Goal: Answer question/provide support

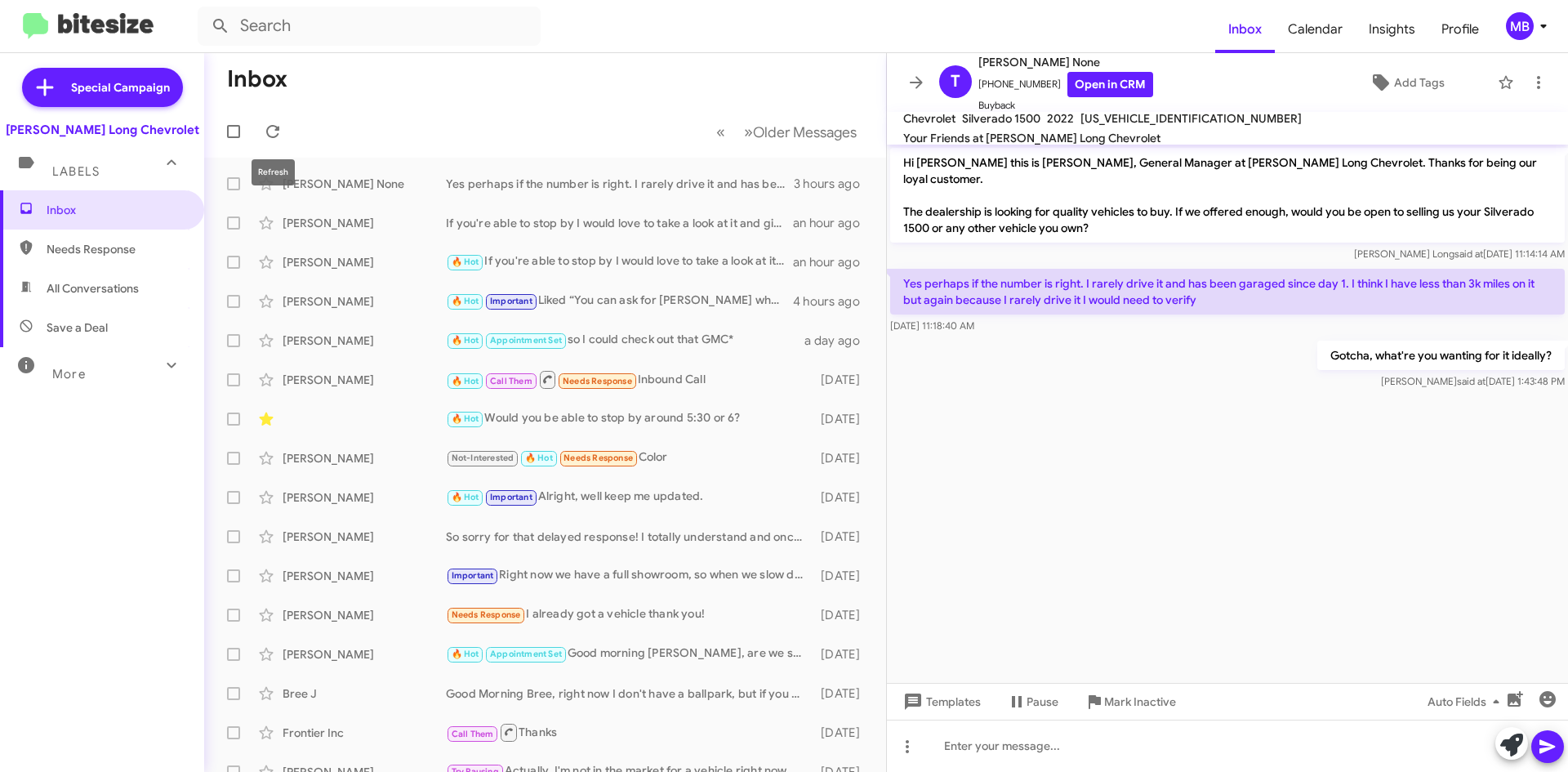
drag, startPoint x: 270, startPoint y: 123, endPoint x: 291, endPoint y: 120, distance: 21.2
click at [270, 123] on icon at bounding box center [273, 131] width 20 height 20
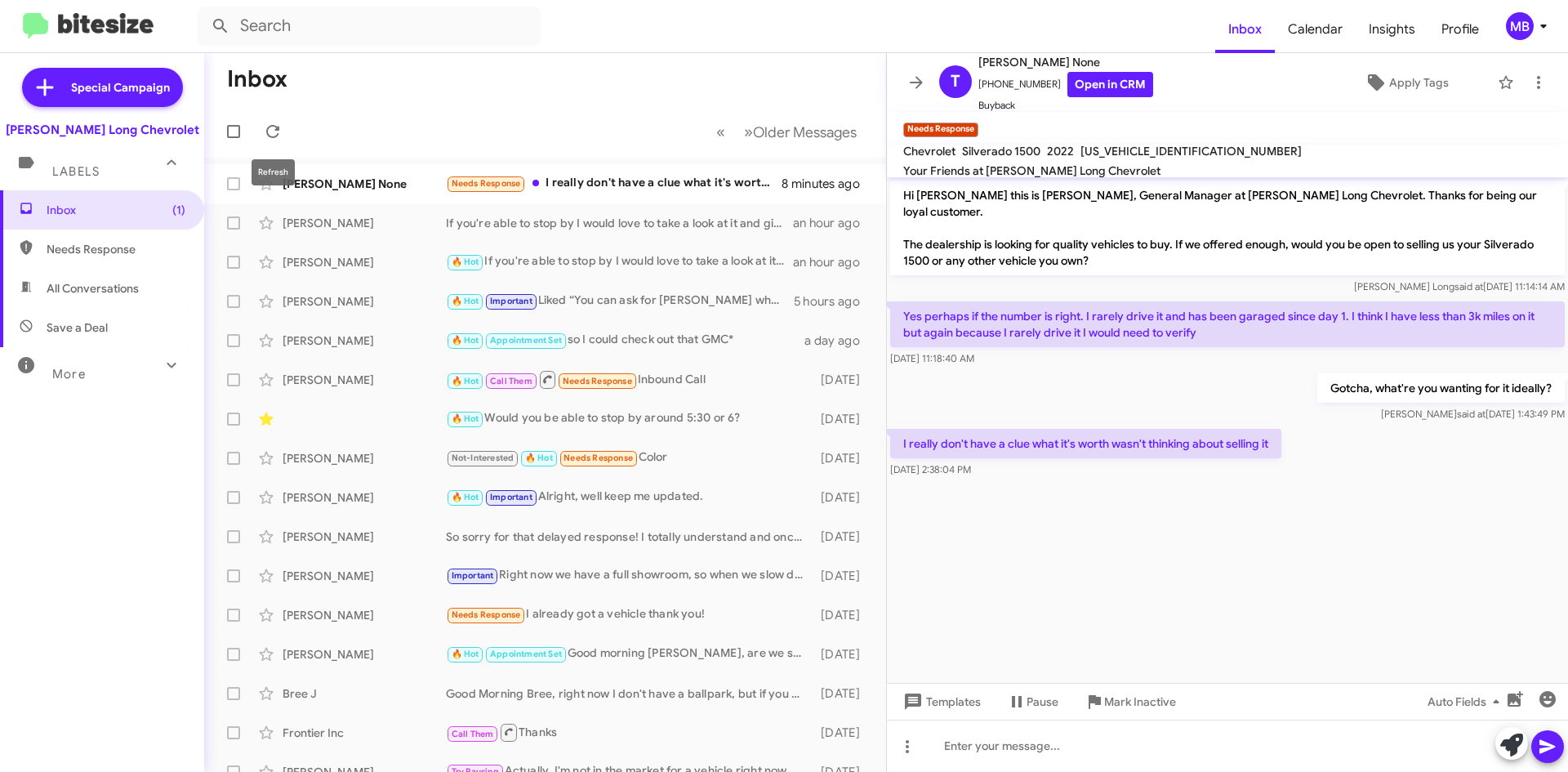
drag, startPoint x: 282, startPoint y: 127, endPoint x: 255, endPoint y: 104, distance: 35.5
click at [281, 128] on span at bounding box center [273, 131] width 33 height 20
click at [279, 130] on icon at bounding box center [273, 131] width 13 height 13
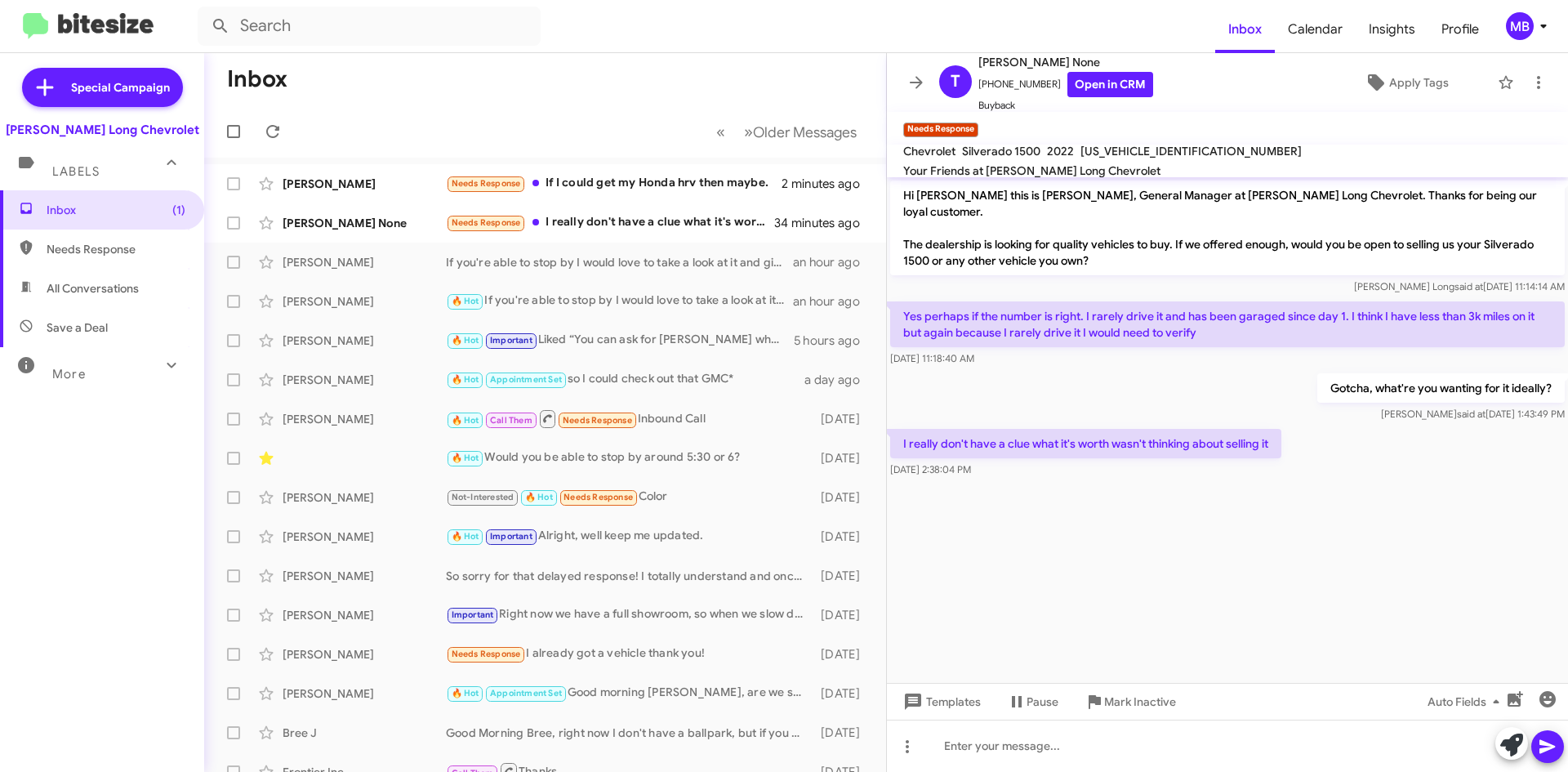
click at [134, 237] on span "Needs Response" at bounding box center [102, 249] width 204 height 39
type input "in:needs-response"
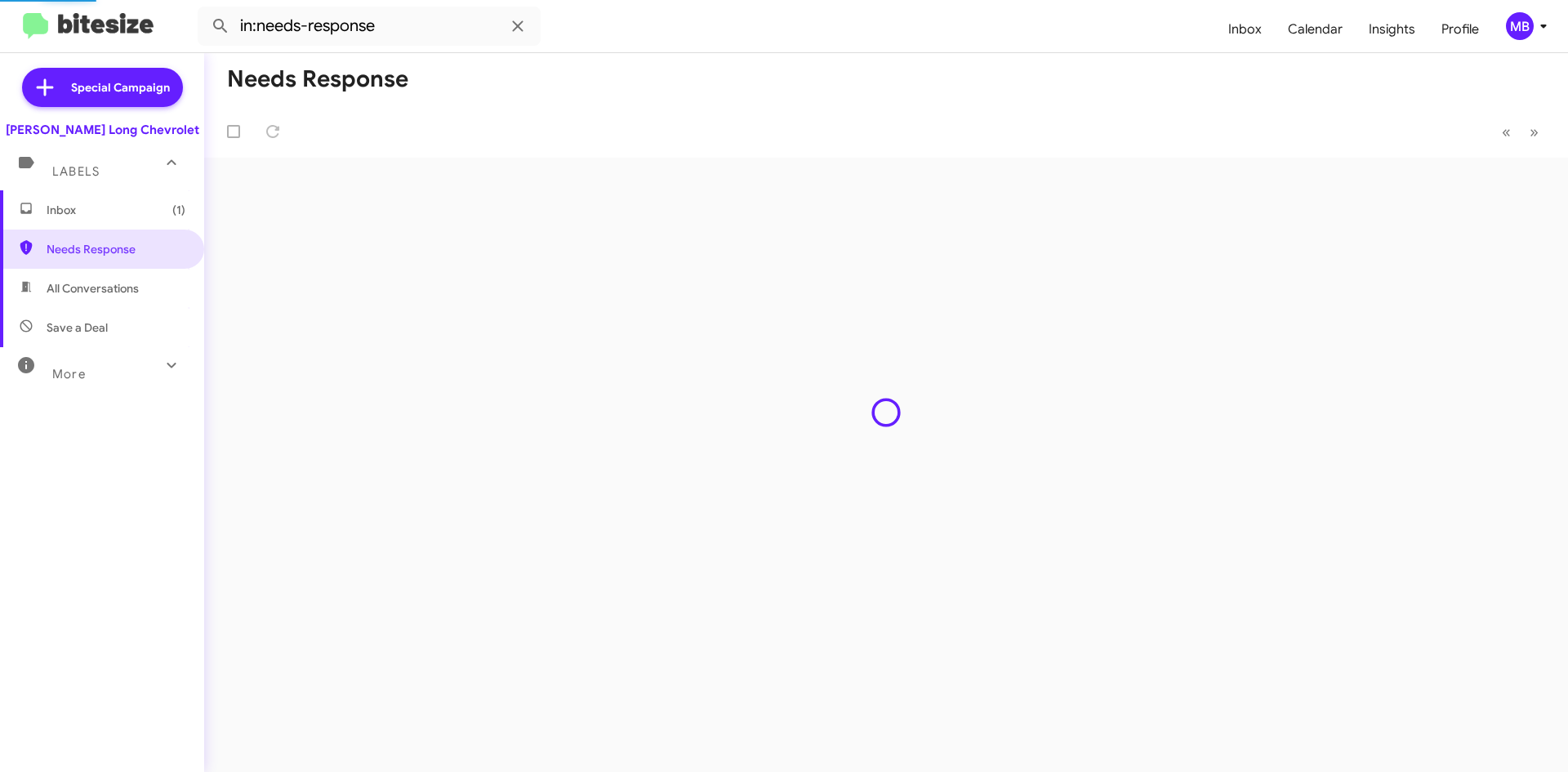
click at [140, 220] on span "Inbox (1)" at bounding box center [102, 210] width 204 height 39
